Goal: Communication & Community: Answer question/provide support

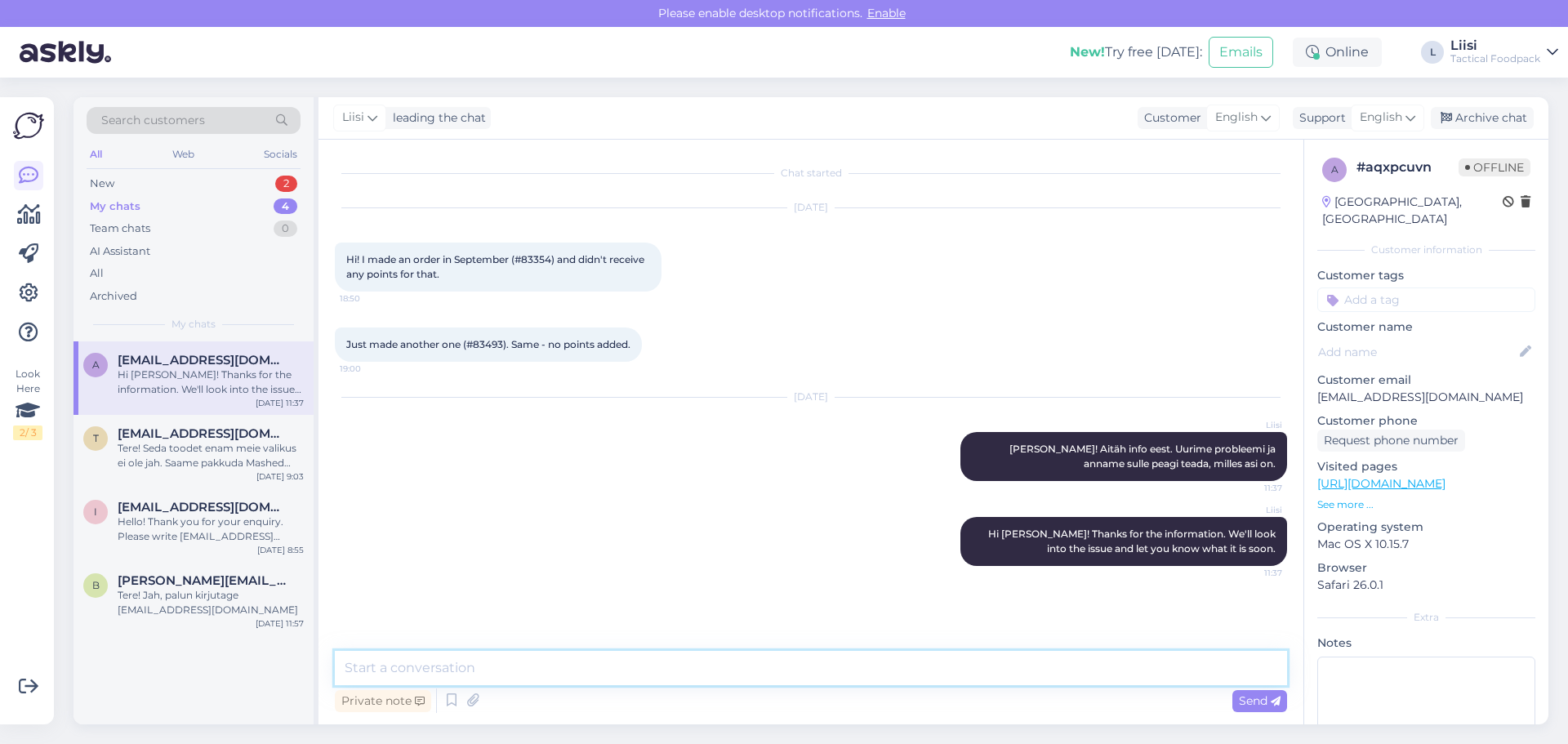
click at [537, 666] on textarea at bounding box center [811, 668] width 952 height 34
click at [419, 637] on icon at bounding box center [419, 637] width 7 height 9
click at [468, 697] on icon at bounding box center [472, 701] width 23 height 25
click at [451, 672] on textarea at bounding box center [811, 668] width 952 height 34
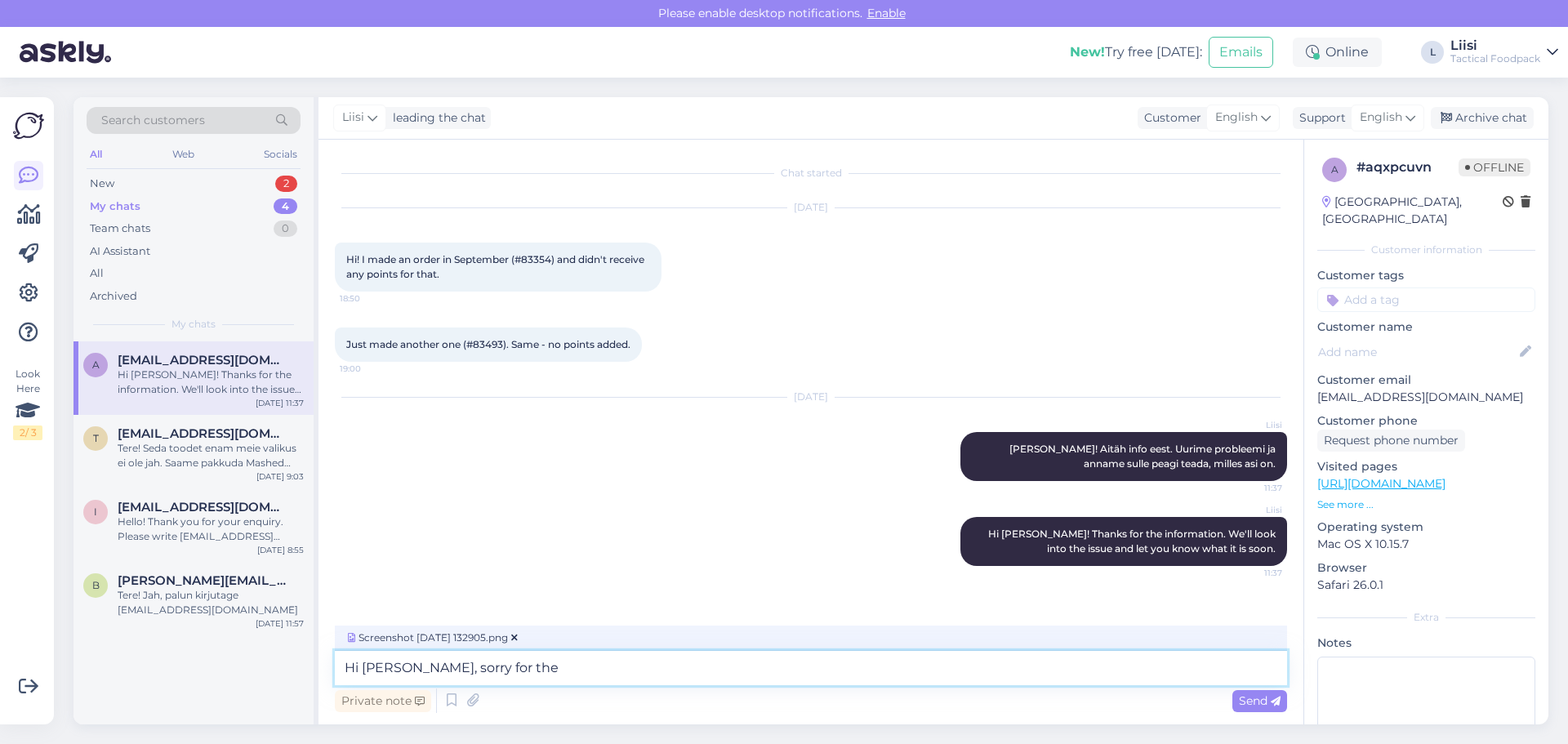
drag, startPoint x: 520, startPoint y: 669, endPoint x: 409, endPoint y: 670, distance: 111.0
click at [409, 670] on textarea "Hi [PERSON_NAME], sorry for the" at bounding box center [811, 668] width 952 height 34
paste textarea "We apologize for the inconvenience. We have resolved the issue and the lost poi…"
click at [425, 663] on textarea "Hi [PERSON_NAME], We apologize for the inconvenience. We have resolved the issu…" at bounding box center [811, 668] width 952 height 34
click at [888, 662] on textarea "Hi [PERSON_NAME], we apologize for the inconvenience. We have resolved the issu…" at bounding box center [811, 668] width 952 height 34
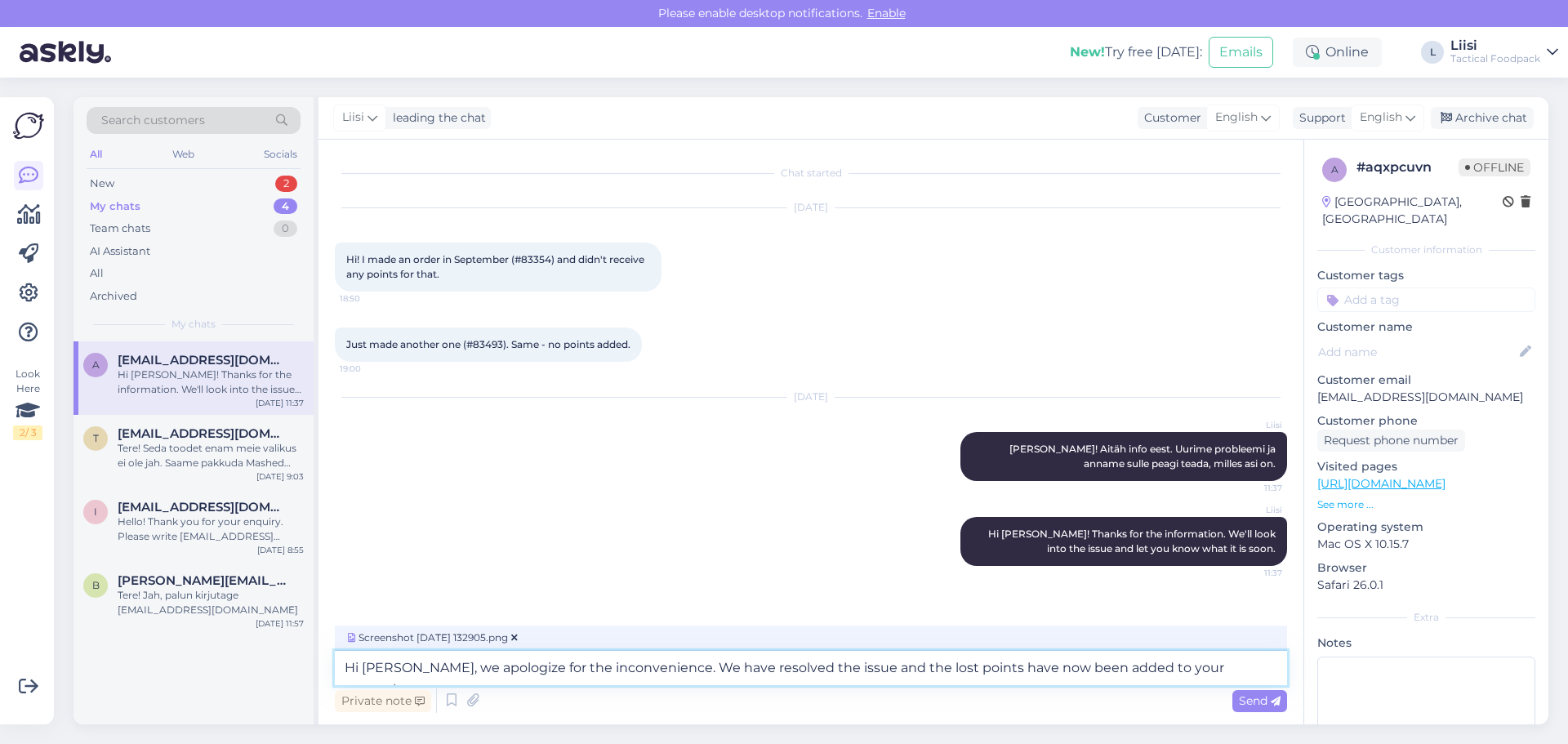
click at [888, 662] on textarea "Hi [PERSON_NAME], we apologize for the inconvenience. We have resolved the issu…" at bounding box center [811, 668] width 952 height 34
click at [1253, 668] on textarea "Hi [PERSON_NAME], we apologize for the inconvenience. We have resolved the issu…" at bounding box center [811, 668] width 952 height 34
type textarea "Hi [PERSON_NAME], we apologize for the inconvenience. We have resolved the issu…"
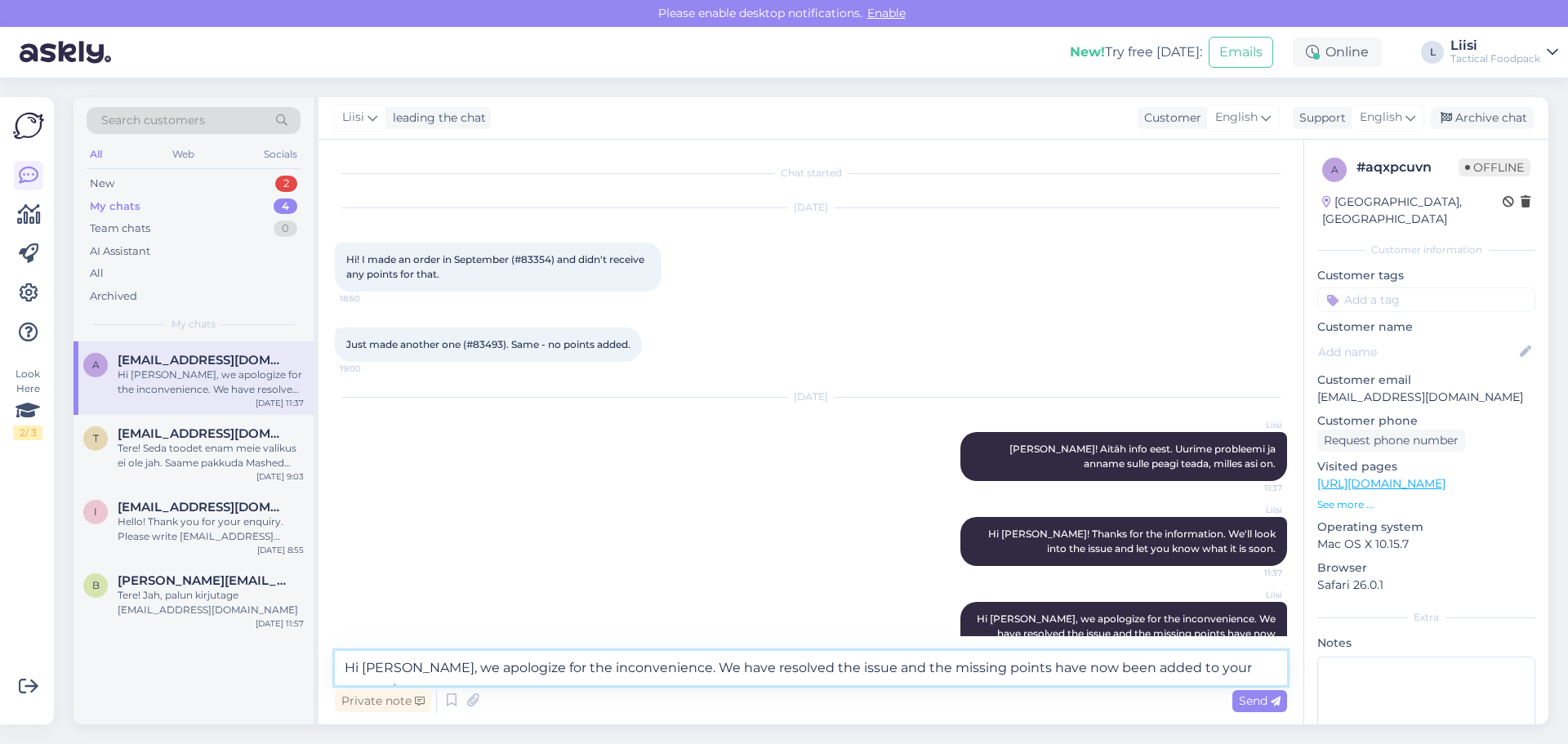
scroll to position [150, 0]
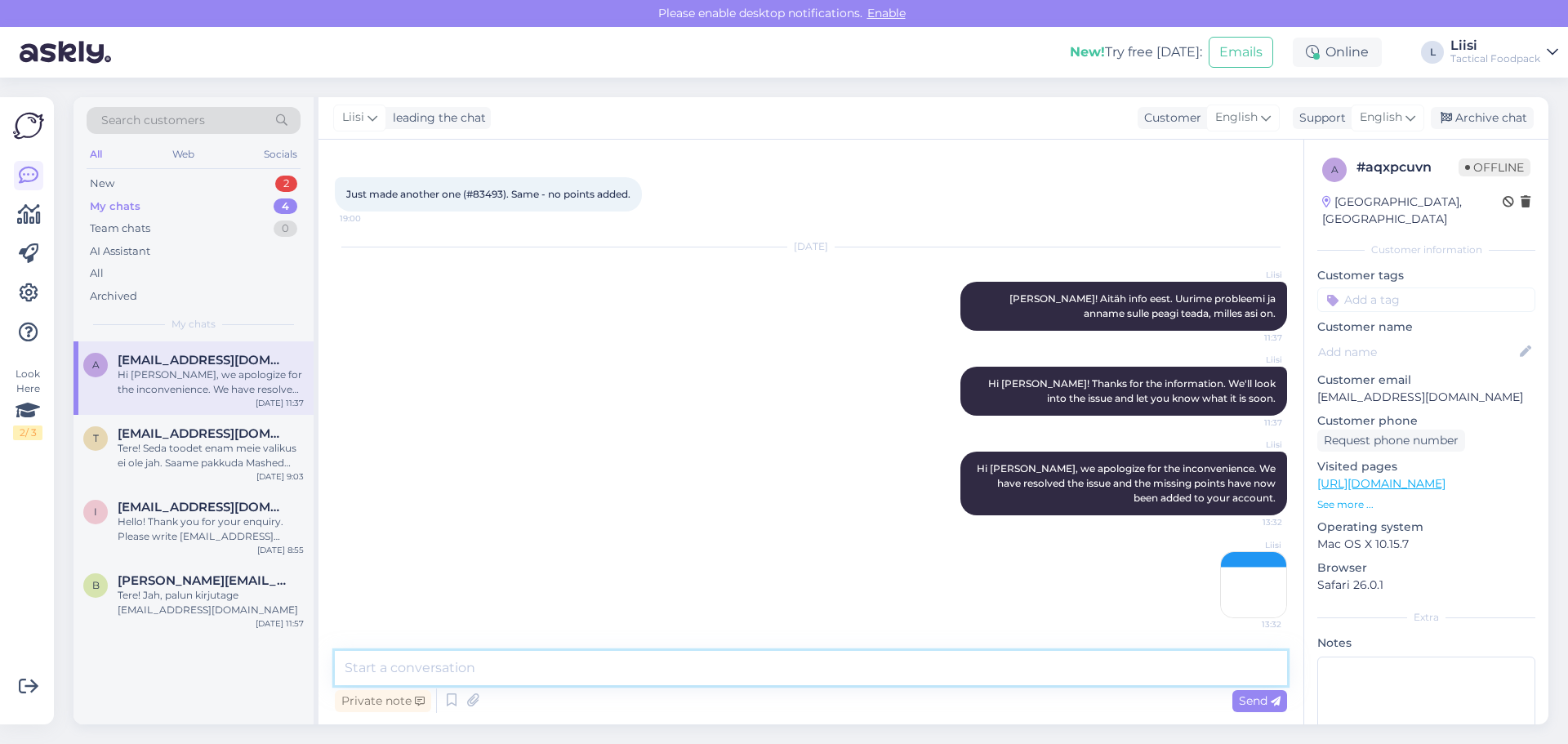
click at [976, 675] on textarea at bounding box center [811, 668] width 952 height 34
click at [1253, 575] on img at bounding box center [1253, 585] width 66 height 66
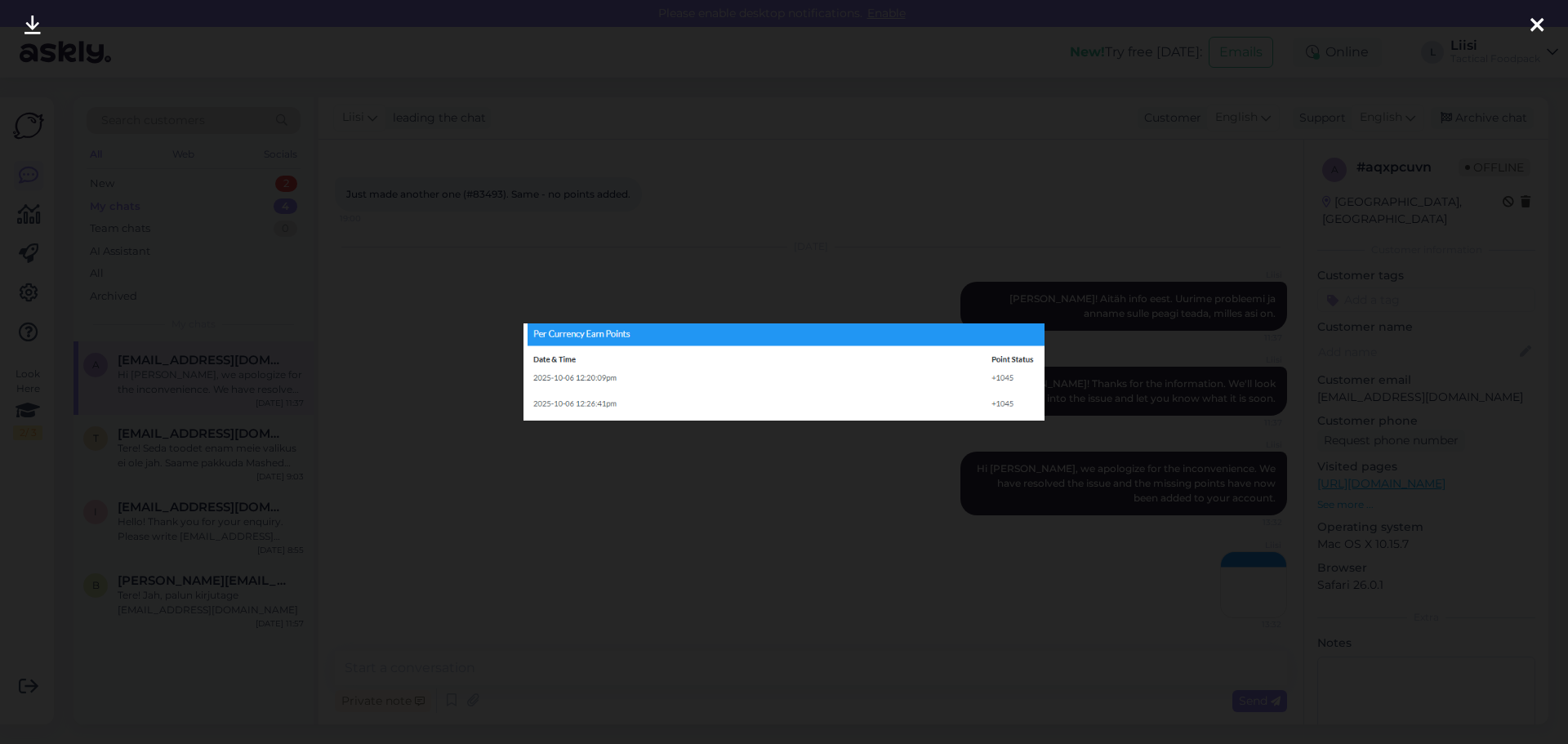
click at [809, 515] on div at bounding box center [784, 372] width 1568 height 744
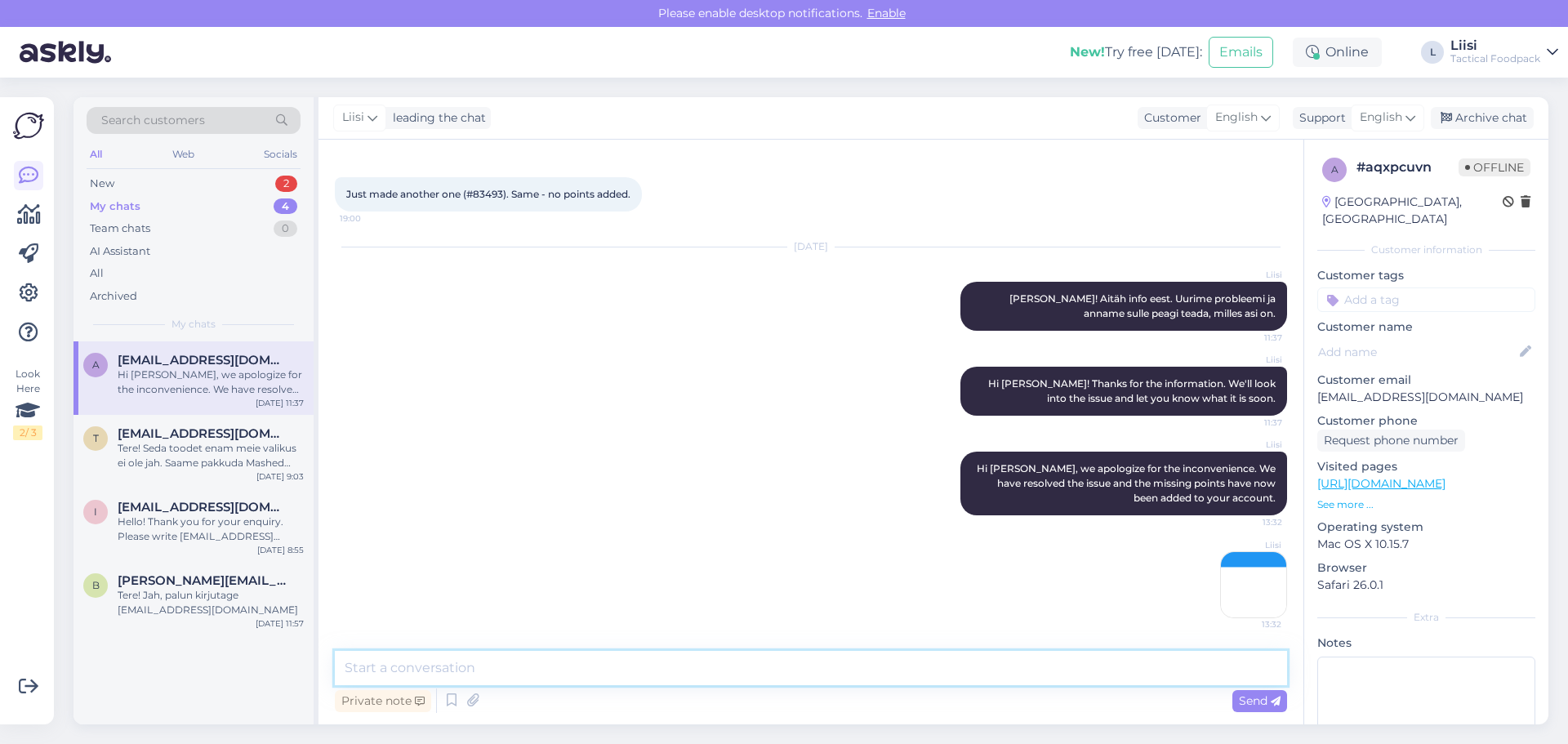
click at [834, 665] on textarea at bounding box center [811, 668] width 952 height 34
click at [834, 664] on textarea at bounding box center [811, 668] width 952 height 34
click at [1235, 585] on img at bounding box center [1253, 585] width 66 height 66
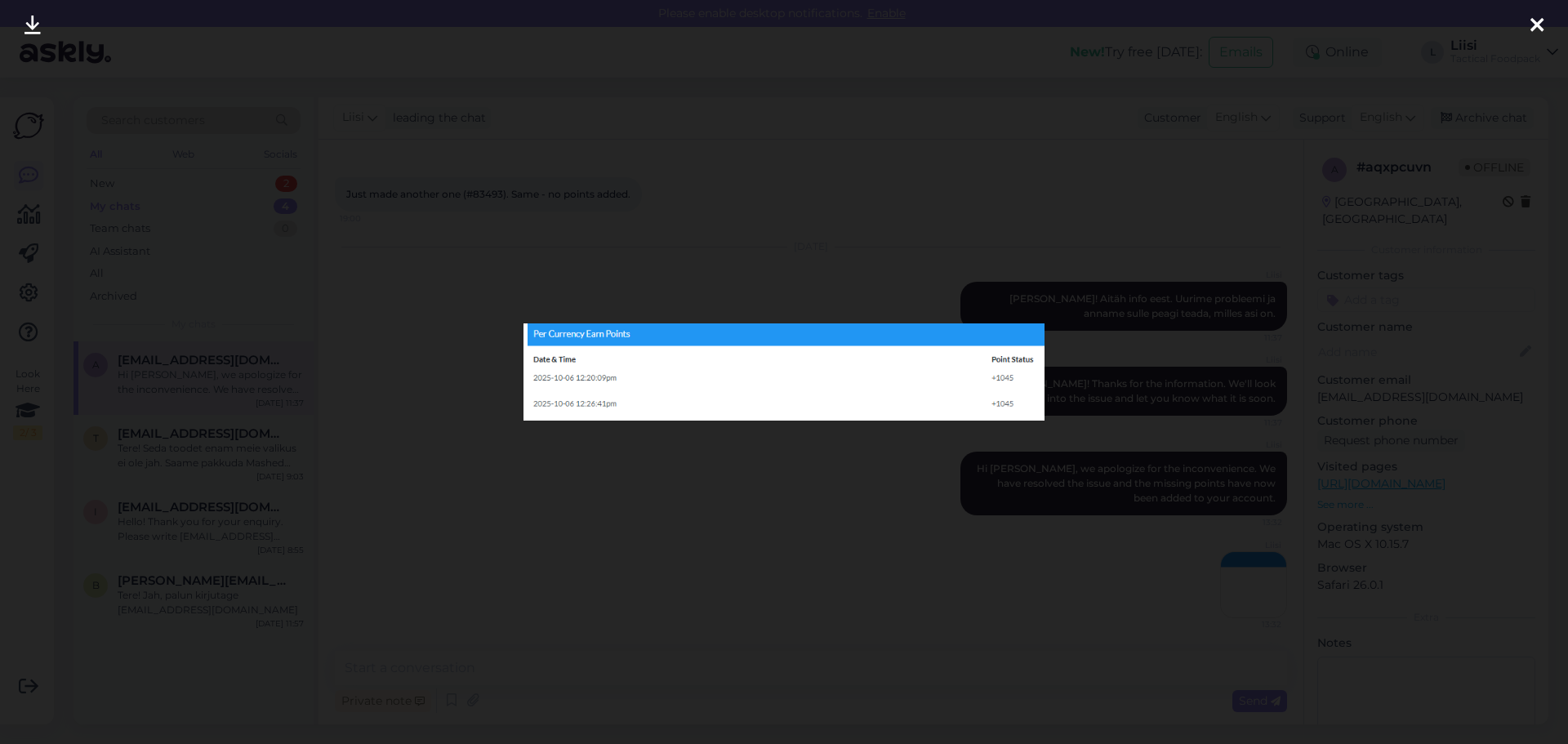
click at [1538, 20] on icon at bounding box center [1536, 26] width 13 height 21
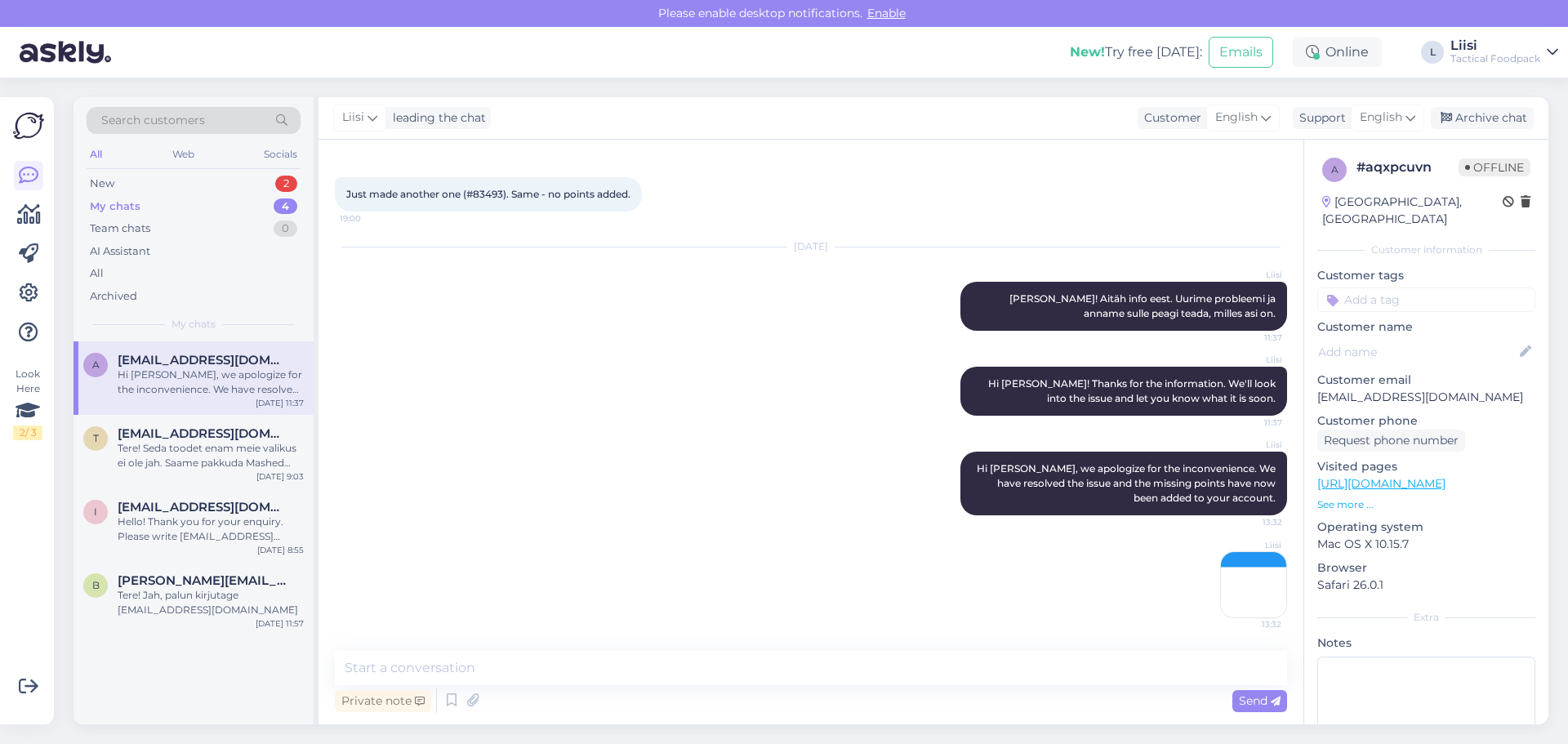
drag, startPoint x: 1233, startPoint y: 583, endPoint x: 1235, endPoint y: 604, distance: 21.1
click at [1235, 604] on img at bounding box center [1253, 585] width 66 height 66
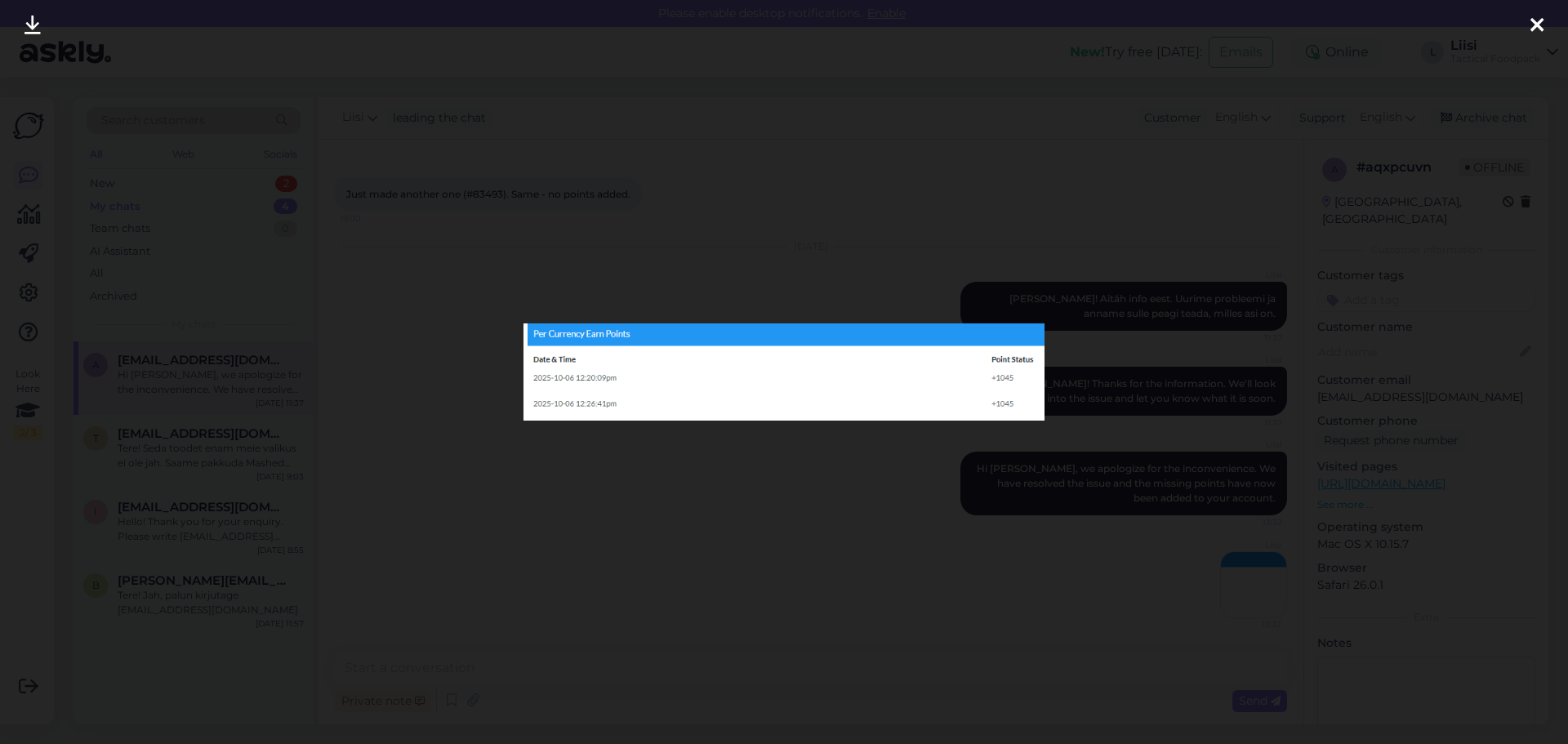
click at [1110, 606] on div at bounding box center [784, 372] width 1568 height 744
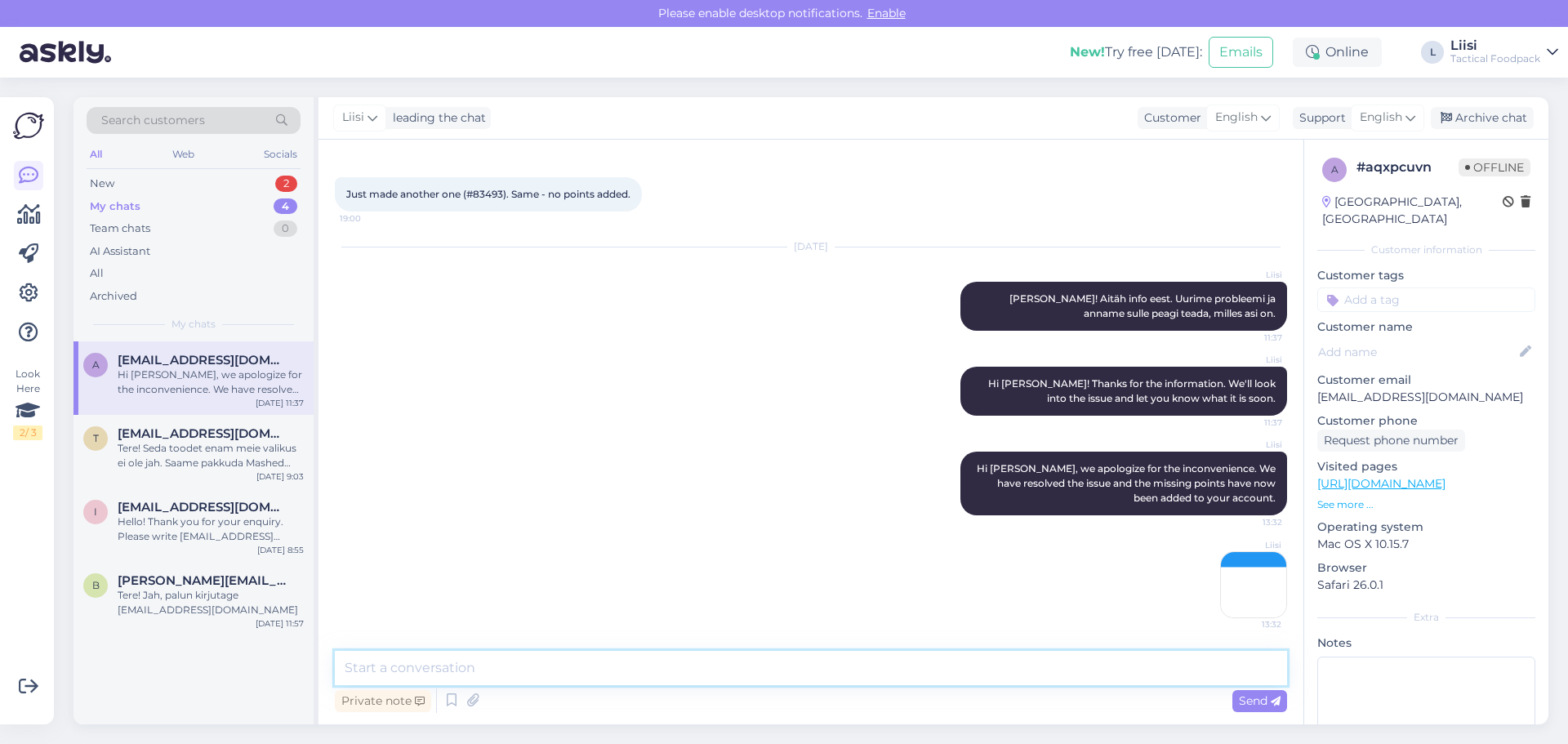
click at [1057, 664] on textarea at bounding box center [811, 668] width 952 height 34
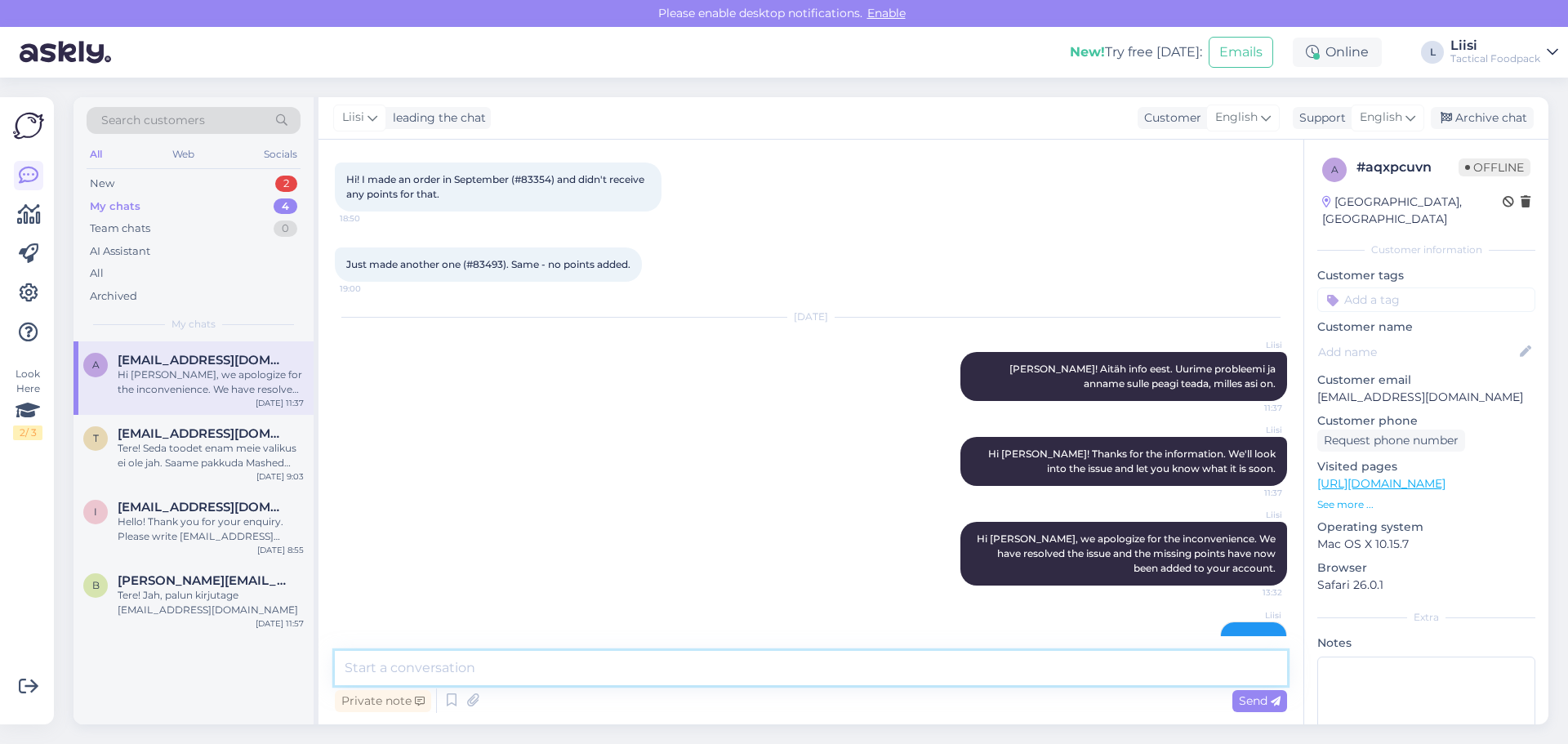
scroll to position [0, 0]
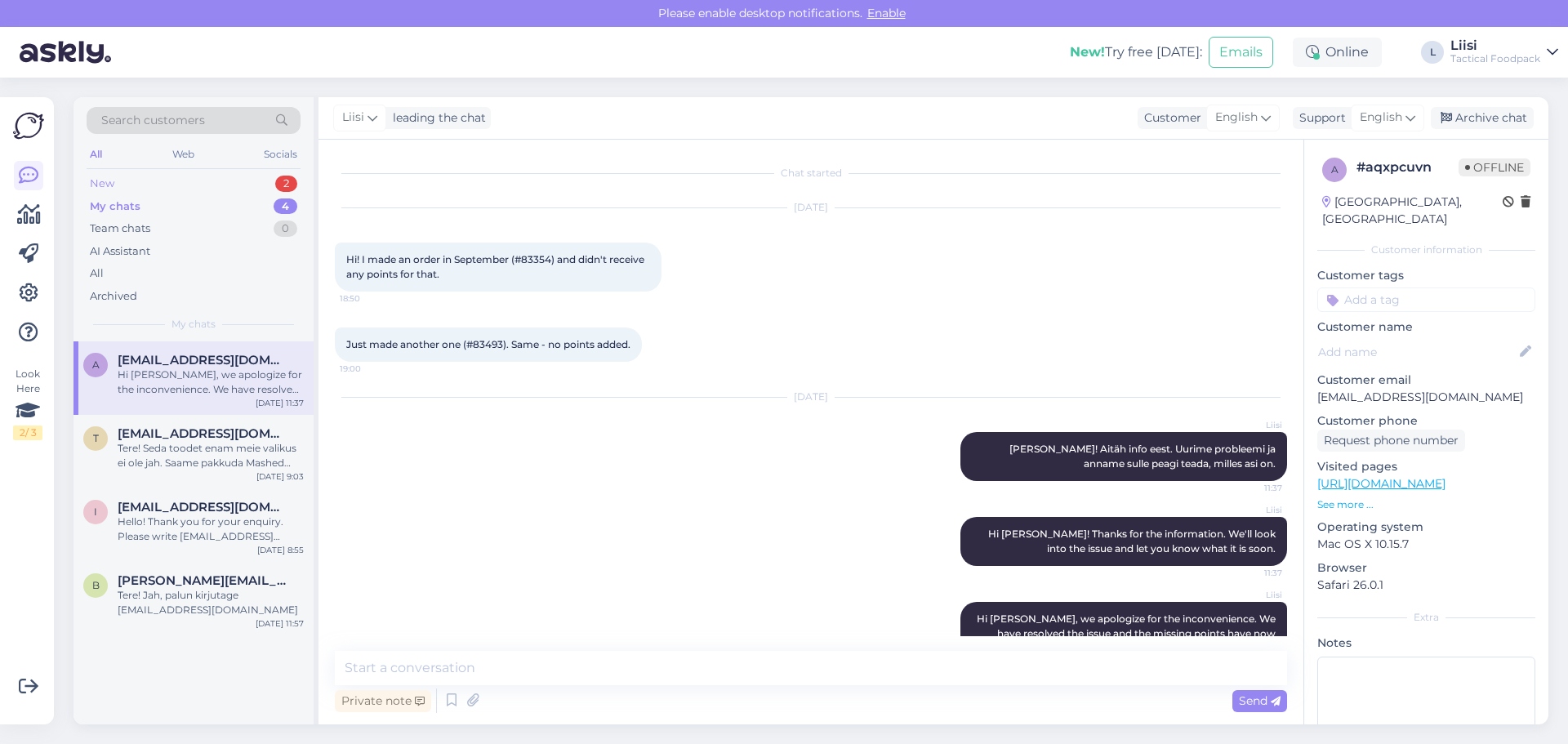
click at [176, 182] on div "New 2" at bounding box center [194, 183] width 214 height 23
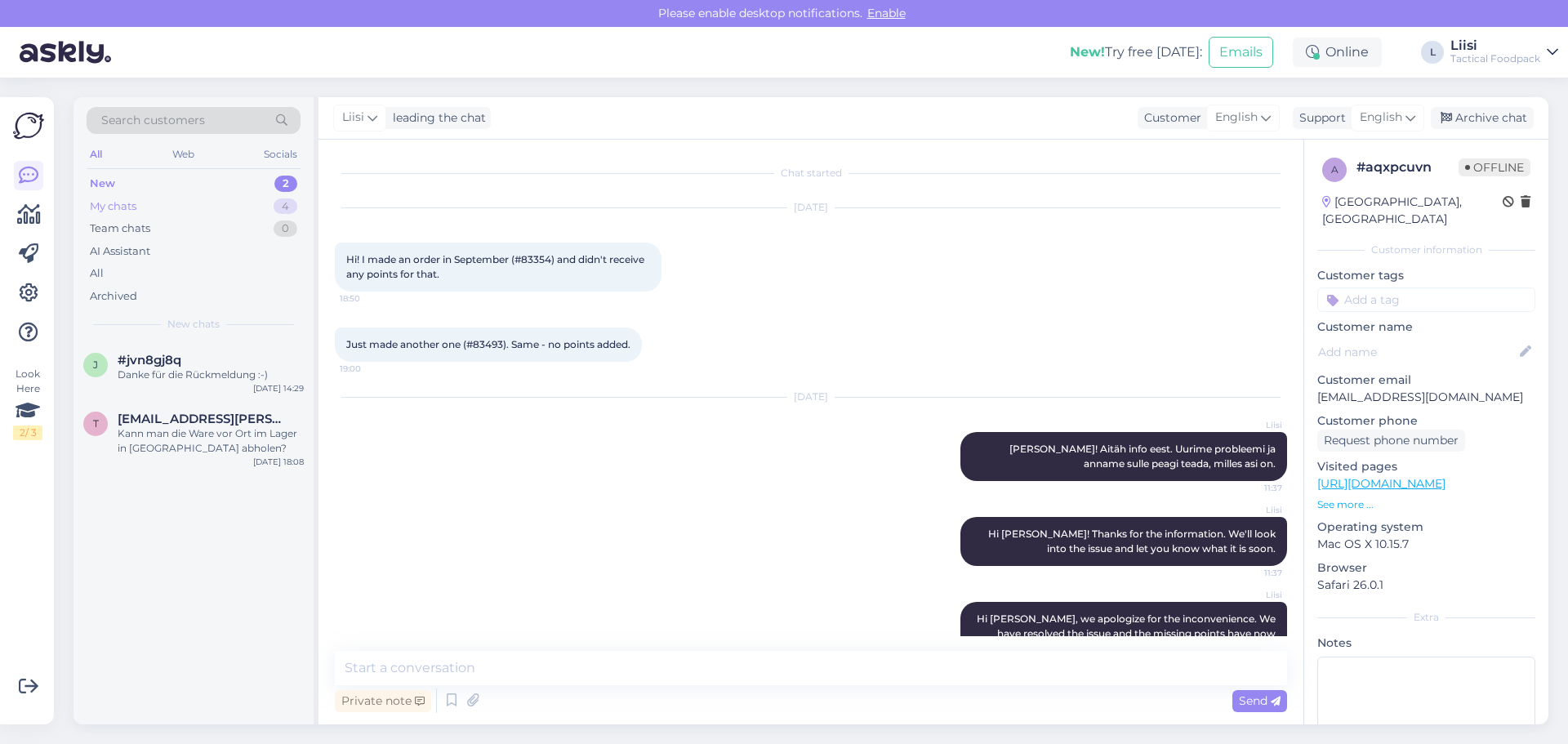
click at [136, 202] on div "My chats" at bounding box center [113, 206] width 47 height 16
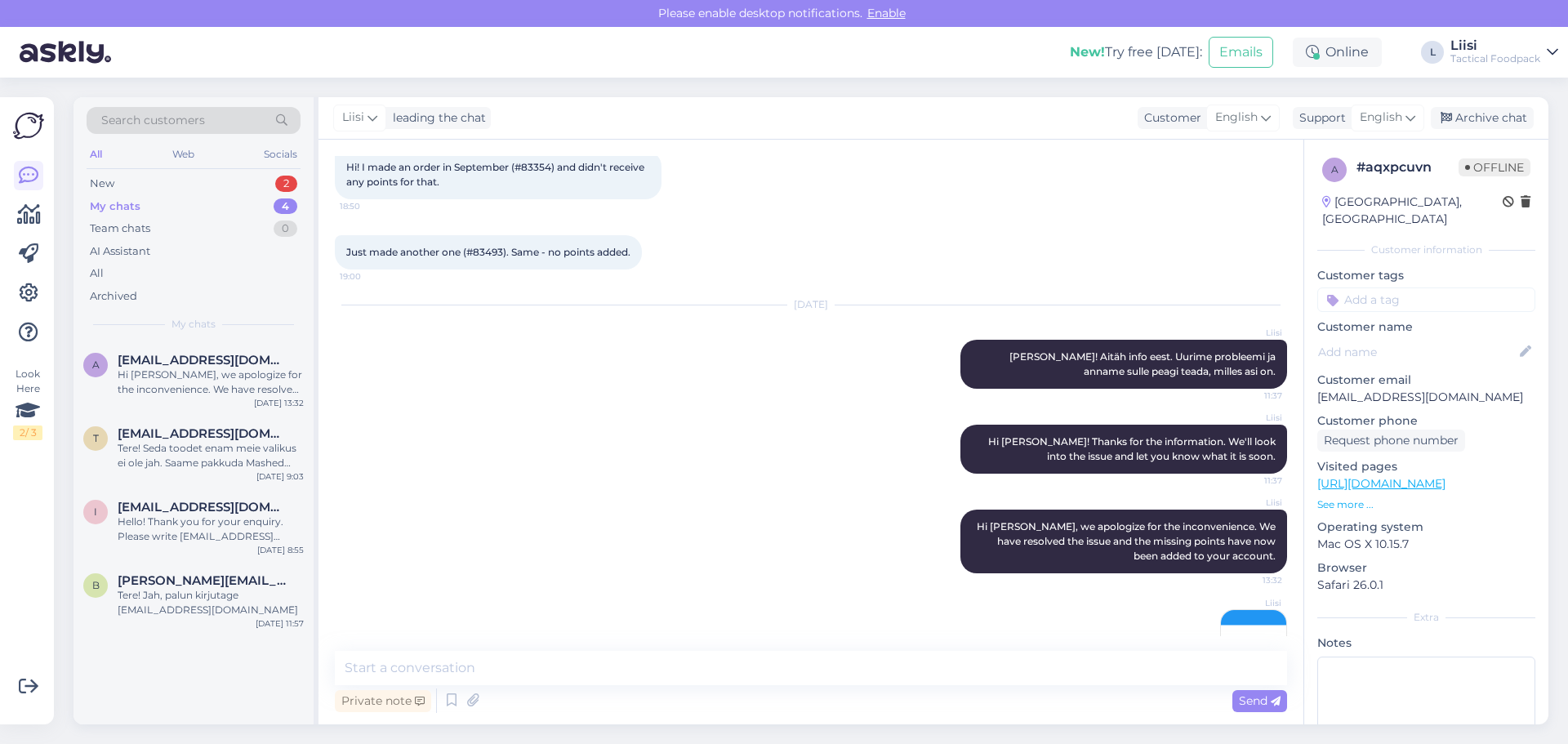
scroll to position [150, 0]
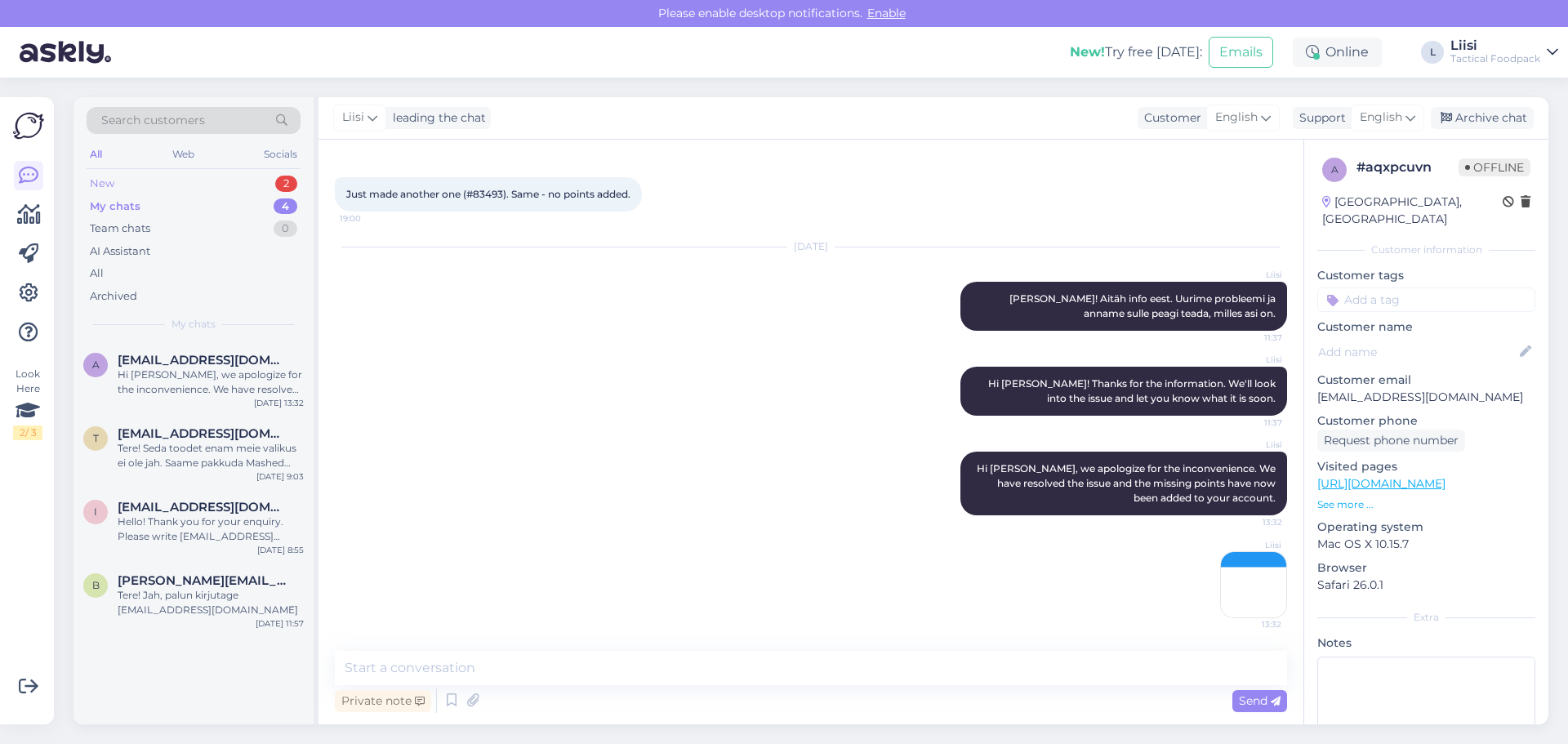
click at [127, 186] on div "New 2" at bounding box center [194, 183] width 214 height 23
